Goal: Navigation & Orientation: Find specific page/section

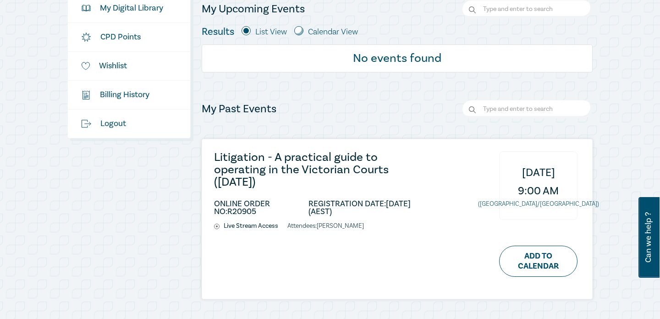
scroll to position [205, 0]
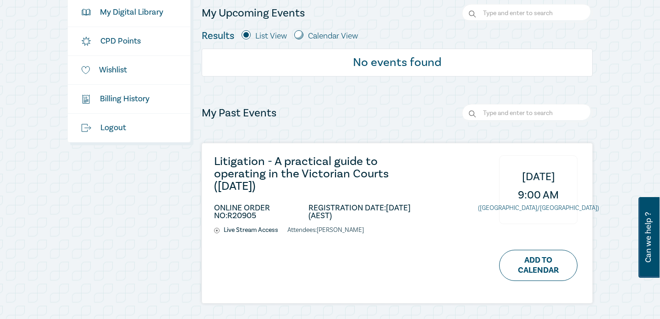
click at [407, 130] on div "My Past Events Litigation - A practical guide to operating in the Victorian Cou…" at bounding box center [397, 203] width 391 height 199
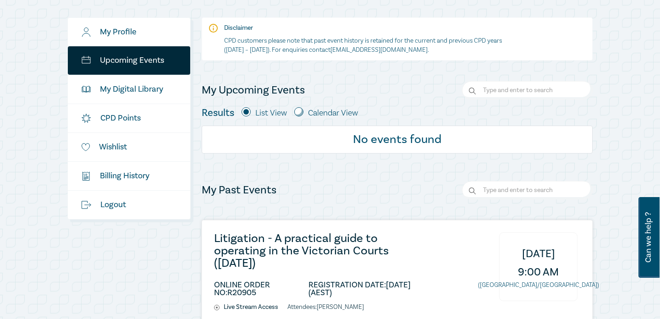
scroll to position [120, 0]
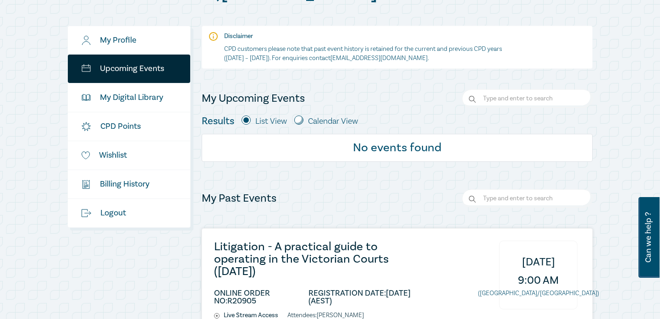
click at [265, 242] on h3 "Litigation - A practical guide to operating in the Victorian Courts ([DATE])" at bounding box center [321, 259] width 214 height 37
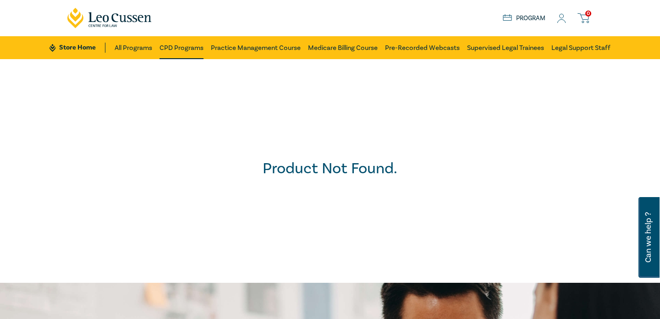
click at [189, 46] on link "CPD Programs" at bounding box center [181, 47] width 44 height 23
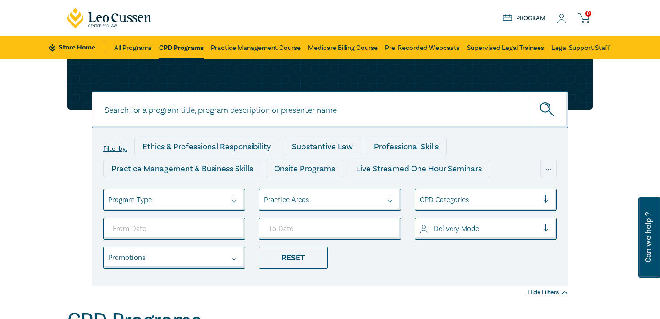
click at [527, 17] on link "Program" at bounding box center [524, 18] width 43 height 10
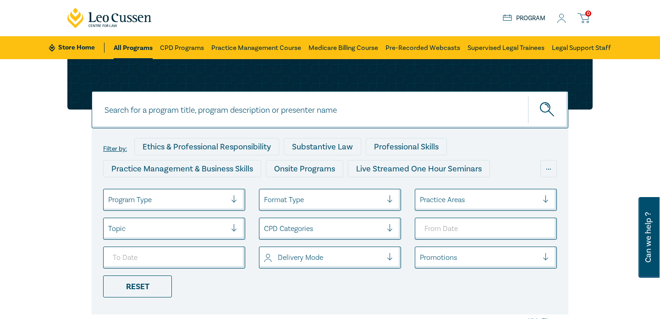
click at [562, 22] on icon at bounding box center [561, 19] width 9 height 10
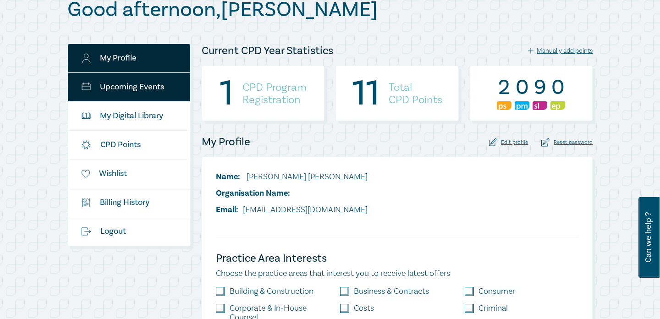
click at [143, 91] on link "Upcoming Events" at bounding box center [129, 87] width 122 height 28
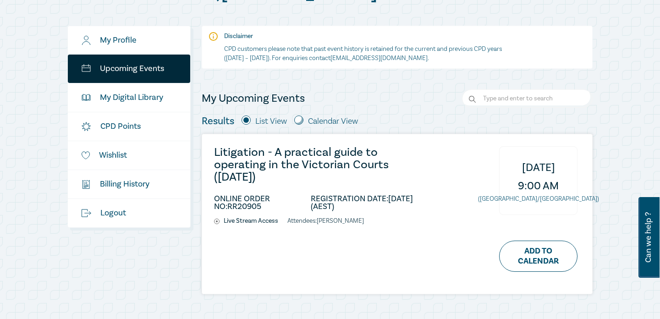
scroll to position [120, 0]
